Goal: Find specific page/section: Find specific page/section

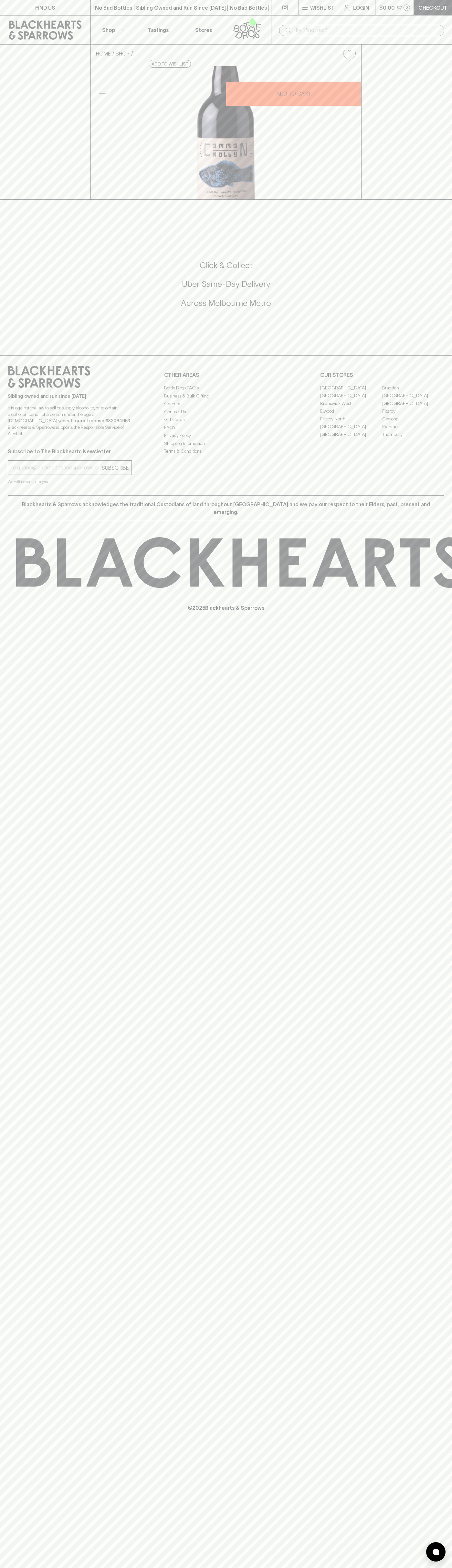
click at [49, 10] on p "FIND US" at bounding box center [45, 7] width 20 height 8
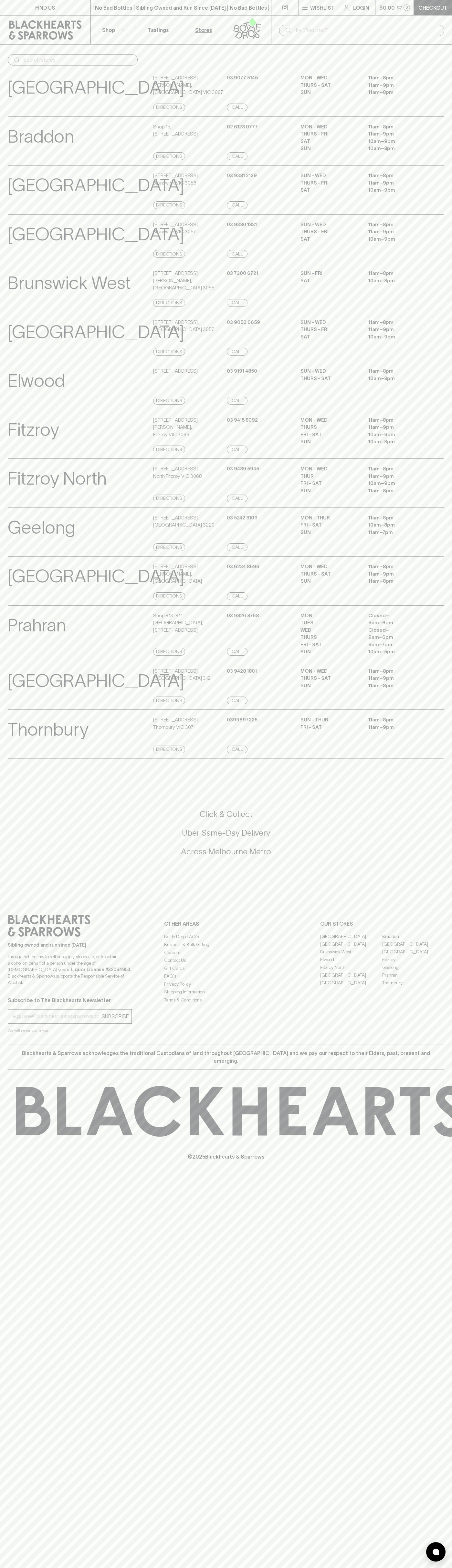
click at [426, 71] on div "[GEOGRAPHIC_DATA] View Store Details [STREET_ADDRESS][PERSON_NAME] Directions […" at bounding box center [226, 92] width 436 height 49
click at [345, 1567] on html "FIND US | No Bad Bottles | Sibling Owned and Run Since [DATE] | No Bad Bottles …" at bounding box center [226, 784] width 452 height 1568
click at [21, 57] on div "​" at bounding box center [72, 60] width 130 height 12
